Goal: Task Accomplishment & Management: Manage account settings

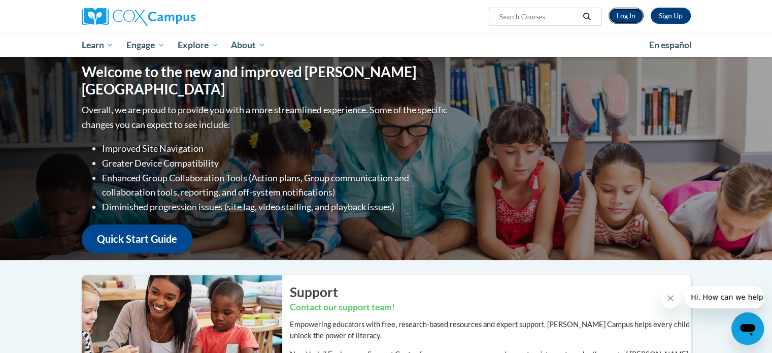
click at [628, 18] on link "Log In" at bounding box center [625, 16] width 35 height 16
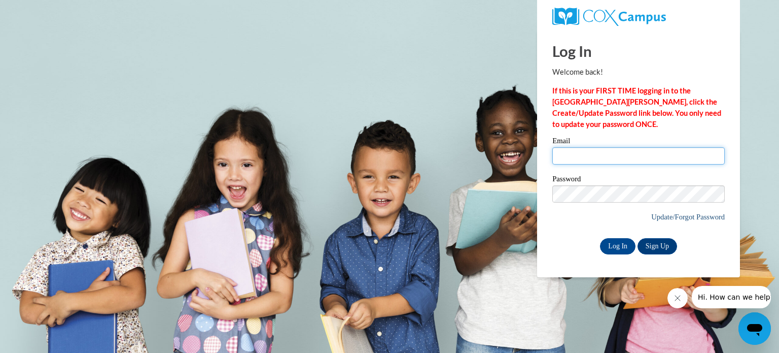
type input "[EMAIL_ADDRESS][DOMAIN_NAME]"
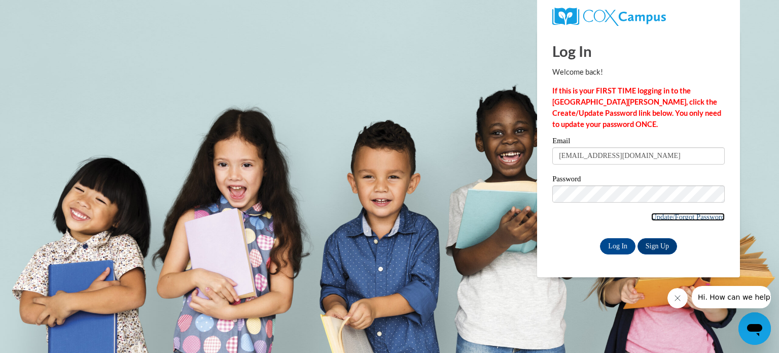
click at [708, 216] on link "Update/Forgot Password" at bounding box center [689, 217] width 74 height 8
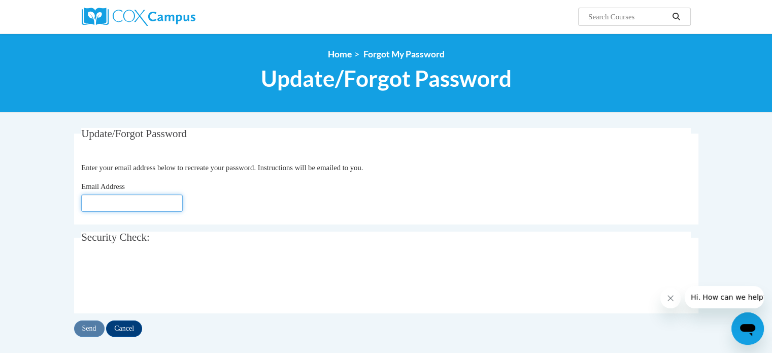
click at [138, 209] on input "Email Address" at bounding box center [131, 202] width 101 height 17
type input "[EMAIL_ADDRESS][DOMAIN_NAME]"
click at [81, 328] on input "Send" at bounding box center [89, 328] width 30 height 16
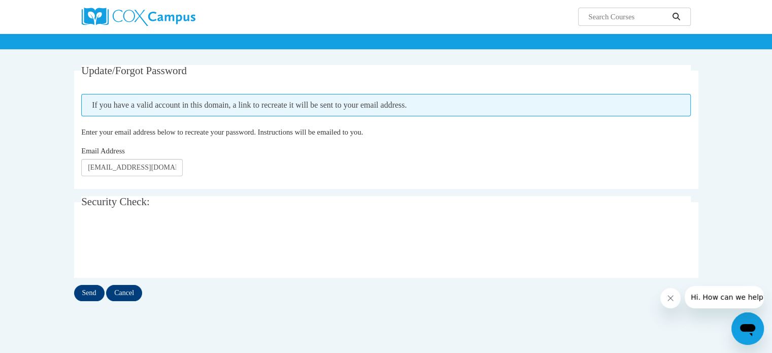
scroll to position [77, 0]
